Goal: Task Accomplishment & Management: Use online tool/utility

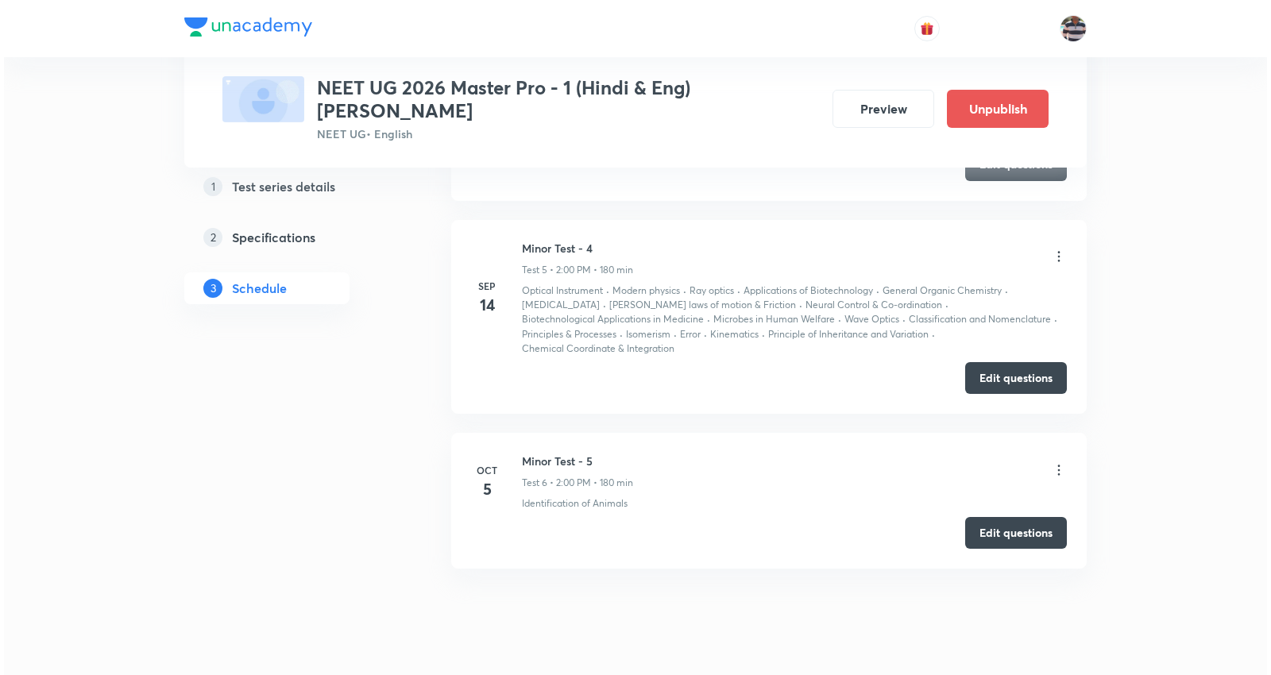
scroll to position [1878, 0]
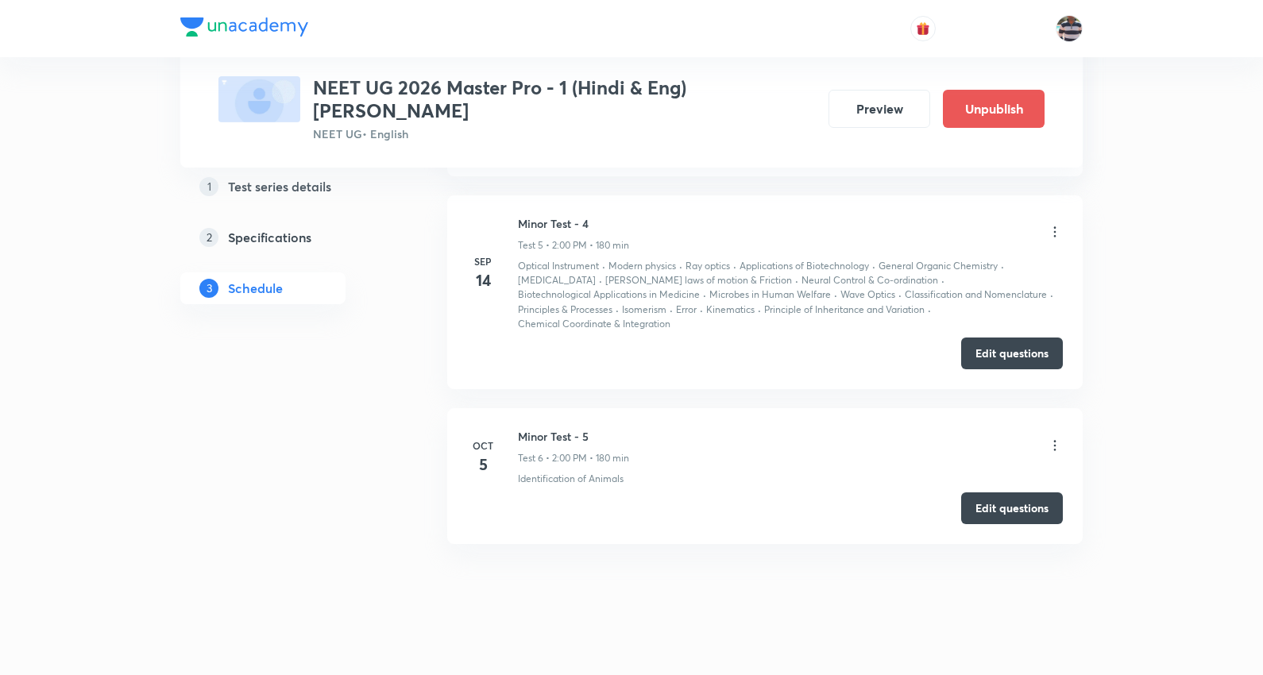
click at [1054, 440] on icon at bounding box center [1055, 445] width 2 height 10
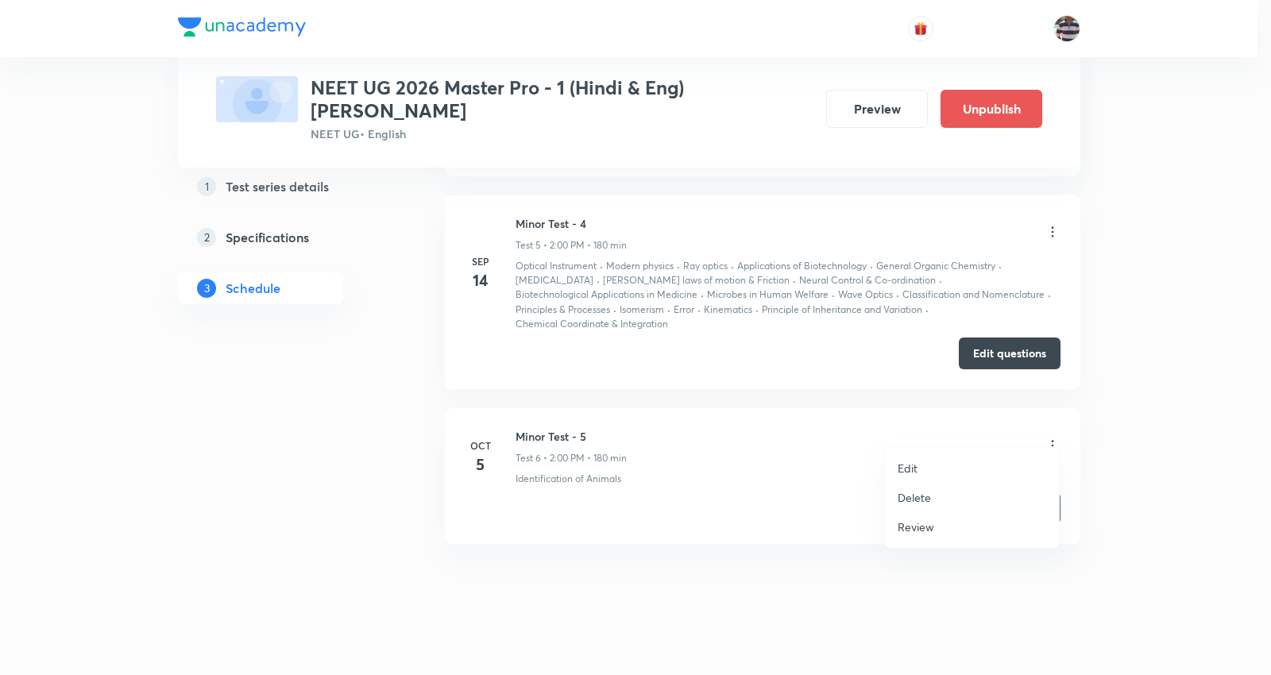
click at [917, 463] on p "Edit" at bounding box center [908, 468] width 20 height 17
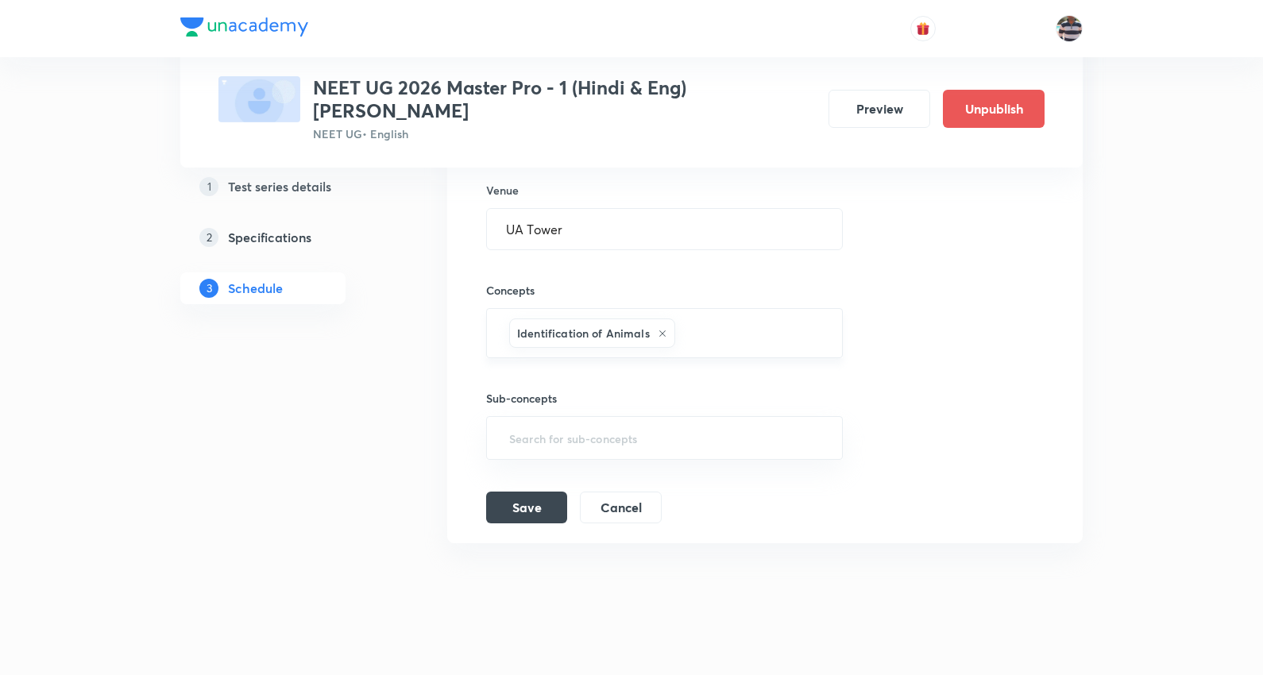
click at [658, 329] on icon at bounding box center [663, 334] width 10 height 10
click at [649, 322] on input "text" at bounding box center [664, 336] width 317 height 29
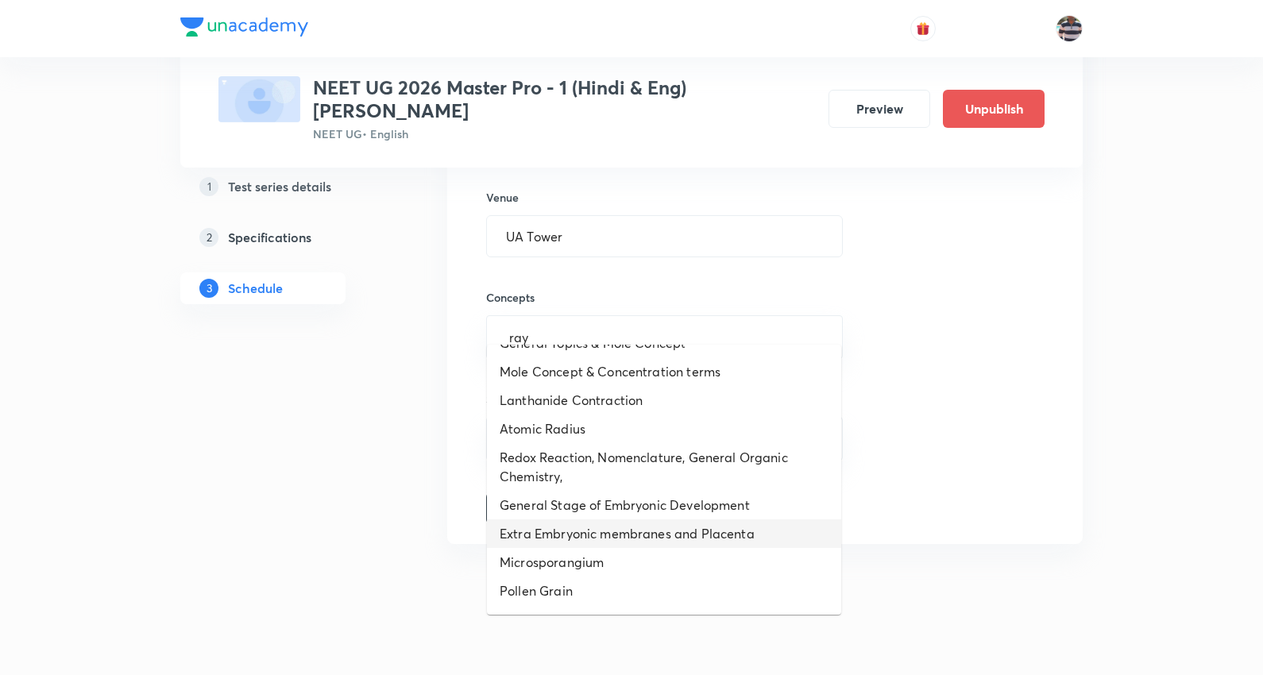
scroll to position [882, 0]
type input "ray"
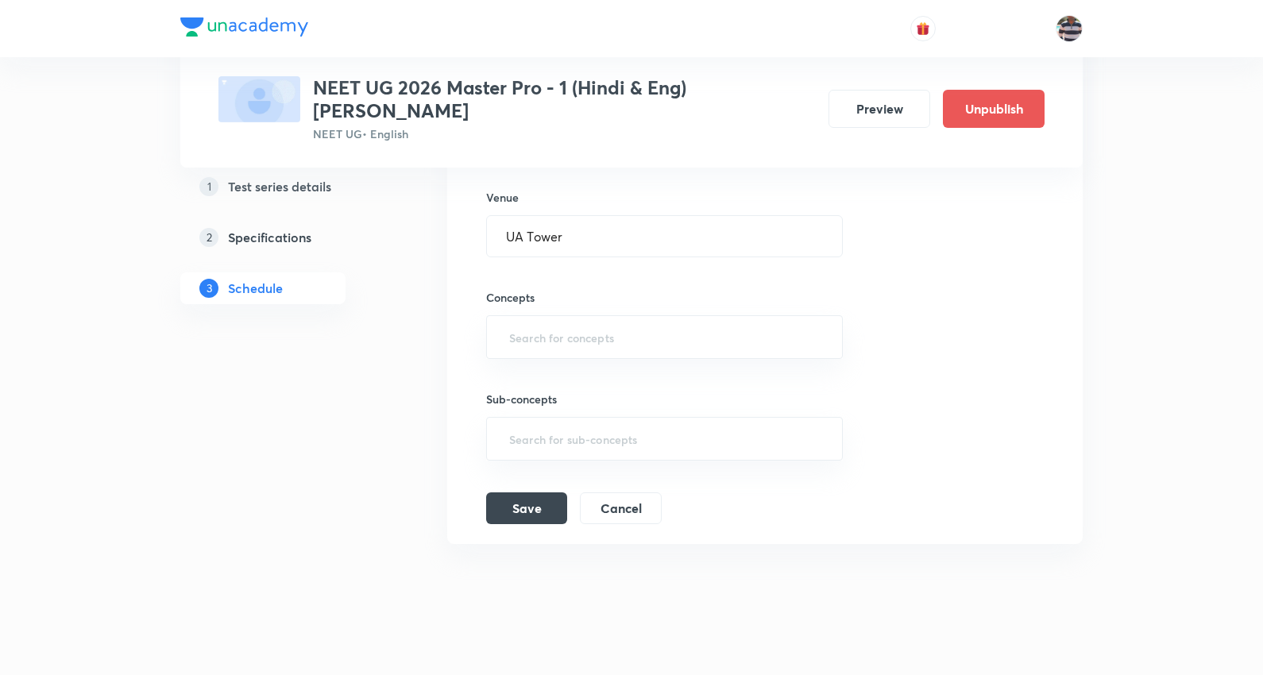
click at [307, 238] on h5 "Specifications" at bounding box center [269, 237] width 83 height 19
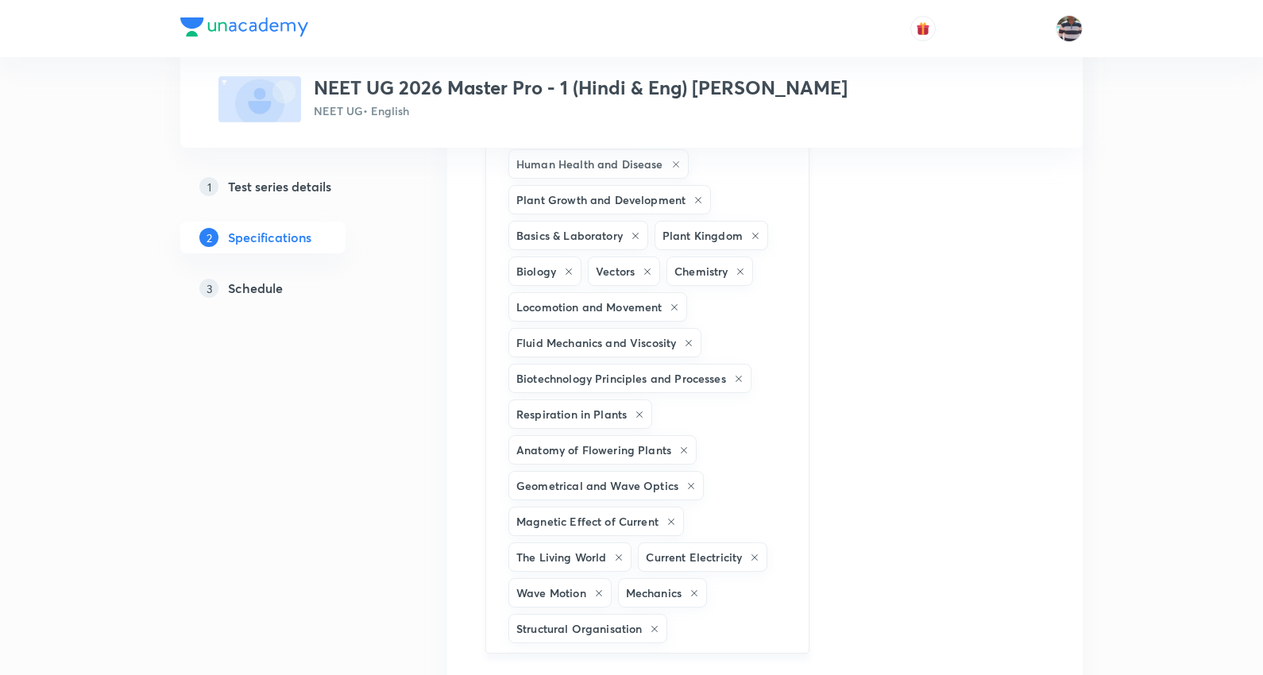
scroll to position [1677, 0]
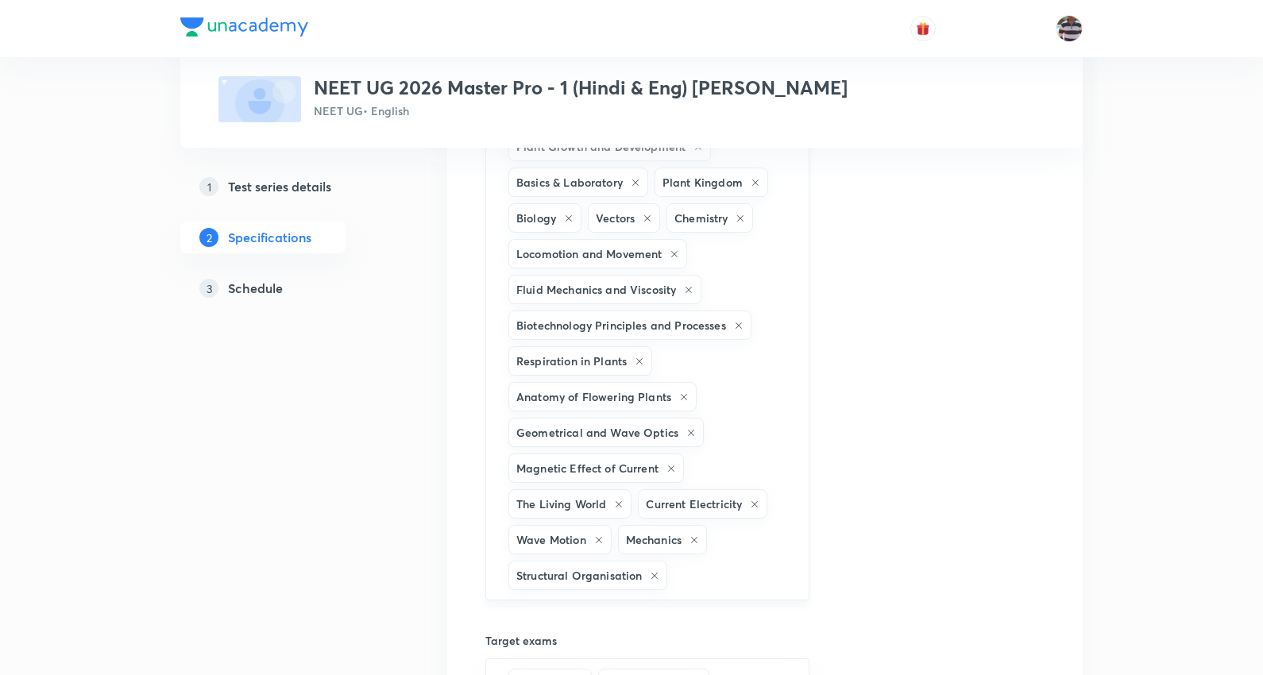
click at [695, 578] on input "text" at bounding box center [729, 575] width 118 height 29
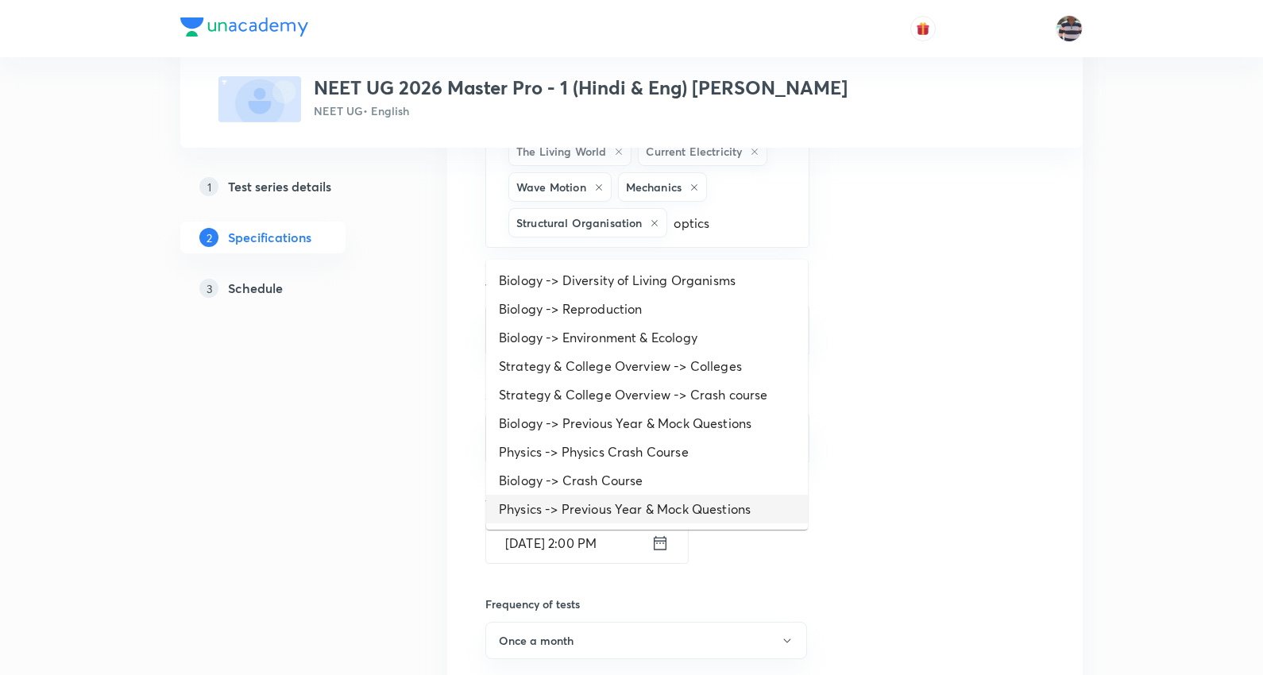
scroll to position [88, 0]
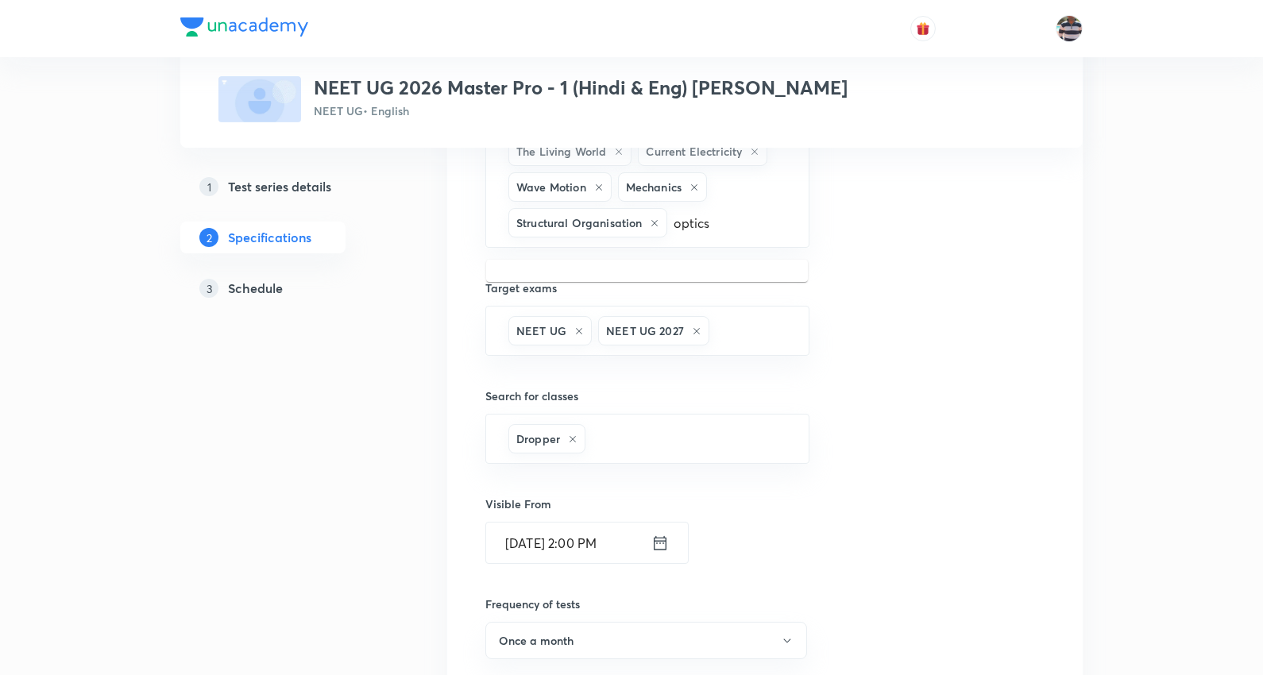
type input "optics"
